Goal: Check status: Check status

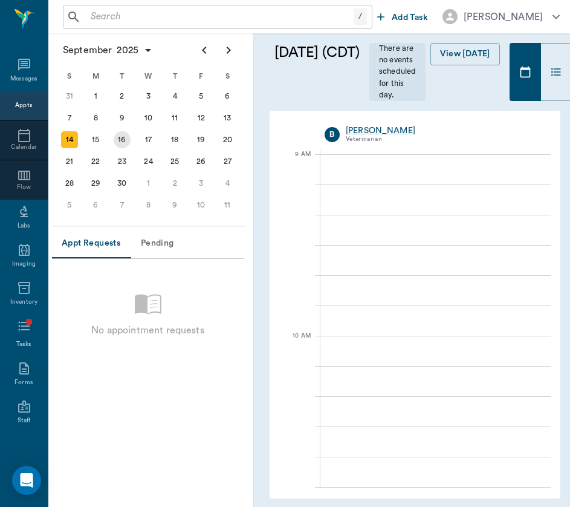
click at [109, 137] on div "16" at bounding box center [122, 140] width 27 height 22
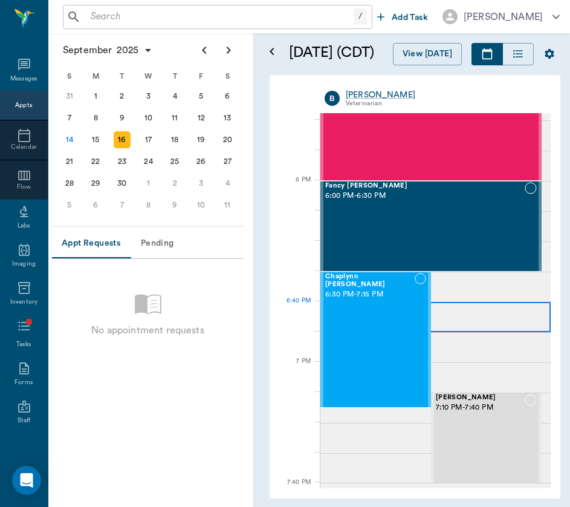
scroll to position [1750, 0]
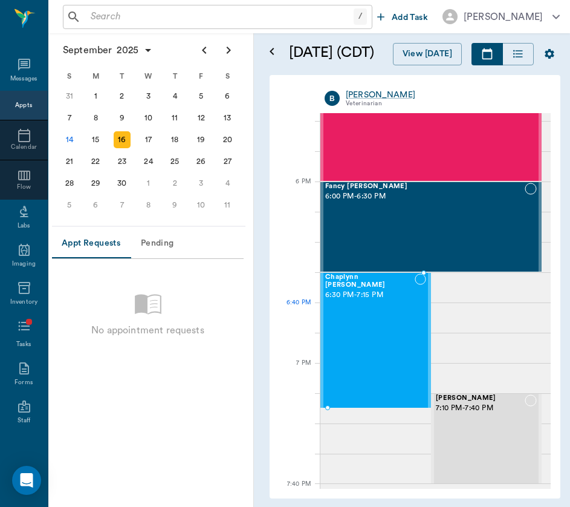
click at [351, 325] on div "Chaplynn [PERSON_NAME] 6:30 PM - 7:15 PM" at bounding box center [369, 340] width 89 height 134
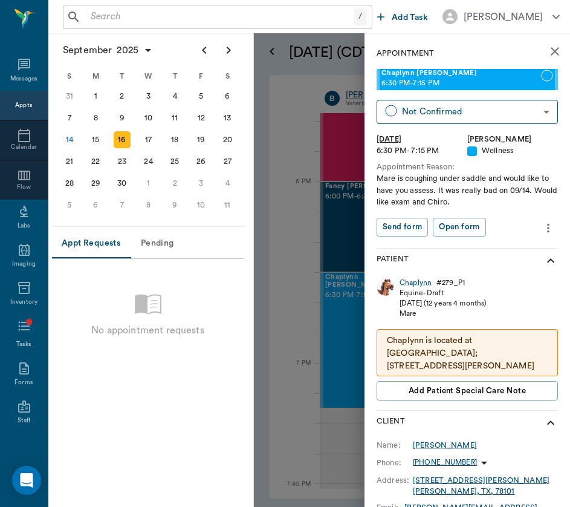
click at [233, 384] on div "No appointment requests" at bounding box center [148, 389] width 192 height 243
click at [365, 221] on div "Appointment [PERSON_NAME] 6:30 PM - 7:15 PM Not Confirmed NOT_CONFIRMED ​ [DATE…" at bounding box center [467, 404] width 206 height 743
click at [562, 57] on icon "close" at bounding box center [555, 51] width 15 height 15
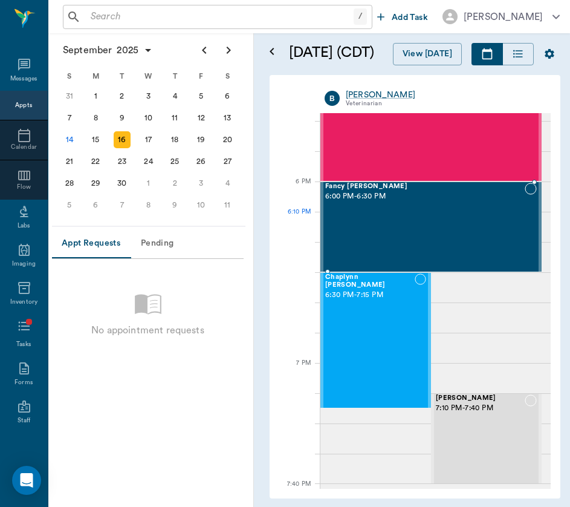
click at [417, 218] on div "Fancy [PERSON_NAME] 6:00 PM - 6:30 PM" at bounding box center [424, 227] width 199 height 88
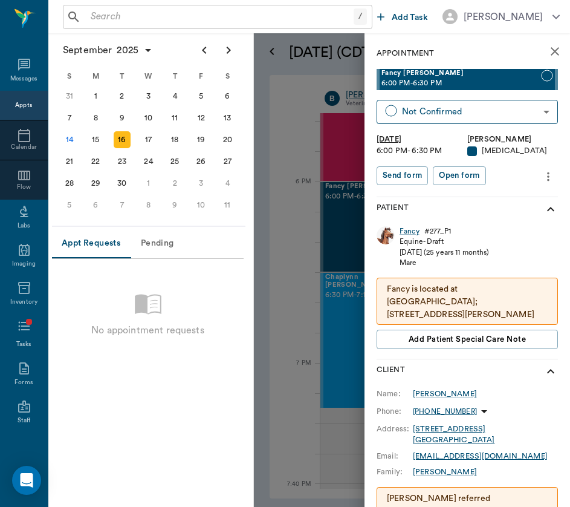
click at [554, 51] on icon "close" at bounding box center [555, 51] width 8 height 8
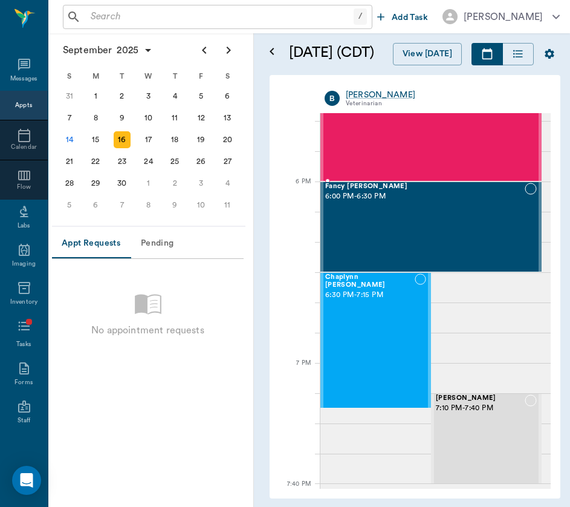
click at [435, 120] on div "[PERSON_NAME] 5:00 PM - 6:00 PM" at bounding box center [424, 90] width 199 height 179
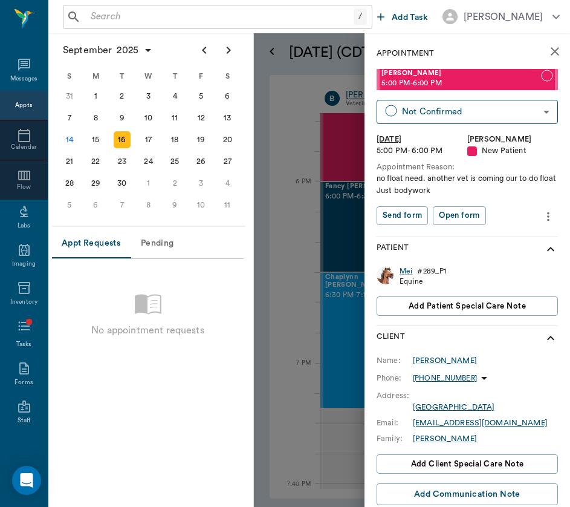
click at [555, 48] on icon "close" at bounding box center [555, 51] width 15 height 15
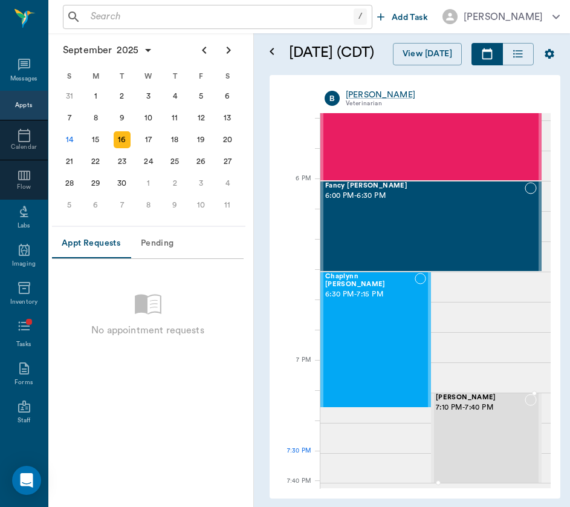
click at [482, 447] on div "[PERSON_NAME] 7:10 PM - 7:40 PM" at bounding box center [480, 437] width 89 height 88
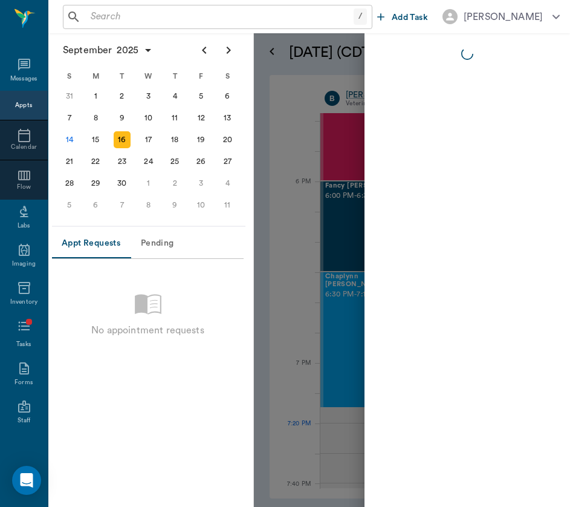
scroll to position [1750, 0]
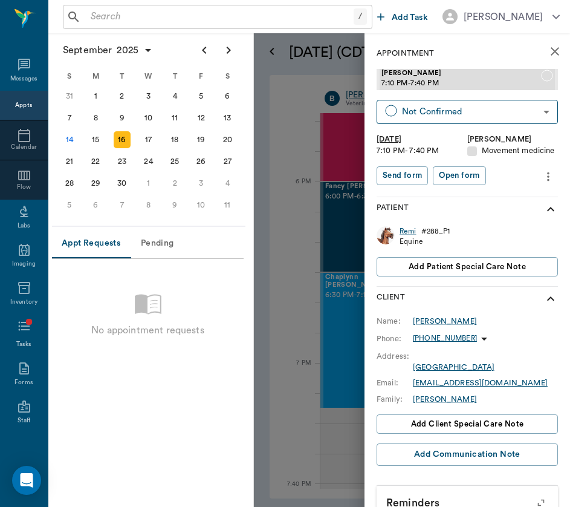
click at [555, 48] on icon "close" at bounding box center [555, 51] width 15 height 15
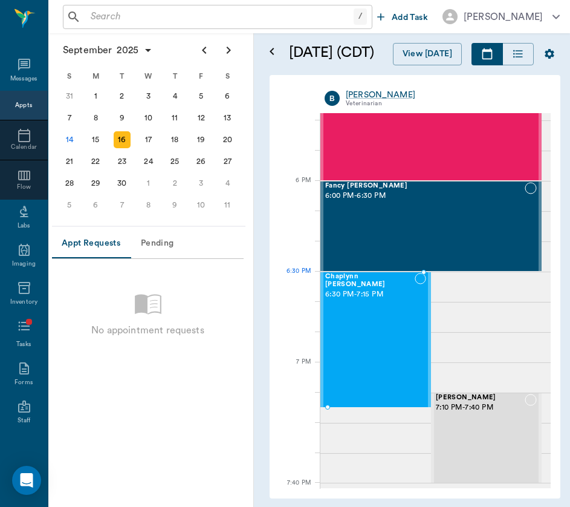
scroll to position [1750, 0]
